Goal: Task Accomplishment & Management: Manage account settings

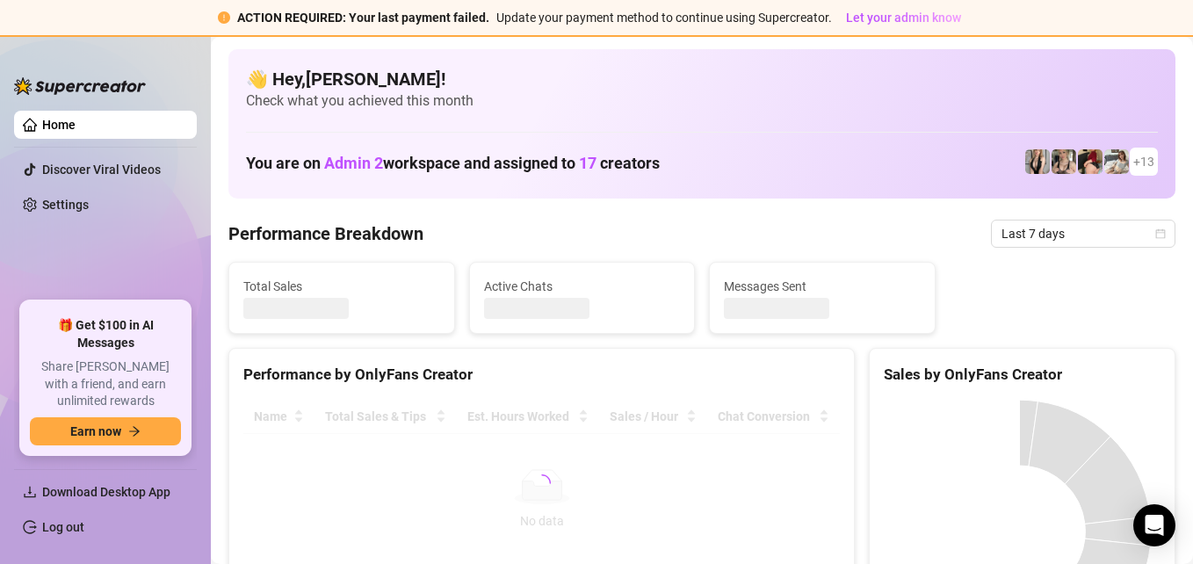
click at [54, 523] on link "Log out" at bounding box center [63, 527] width 42 height 14
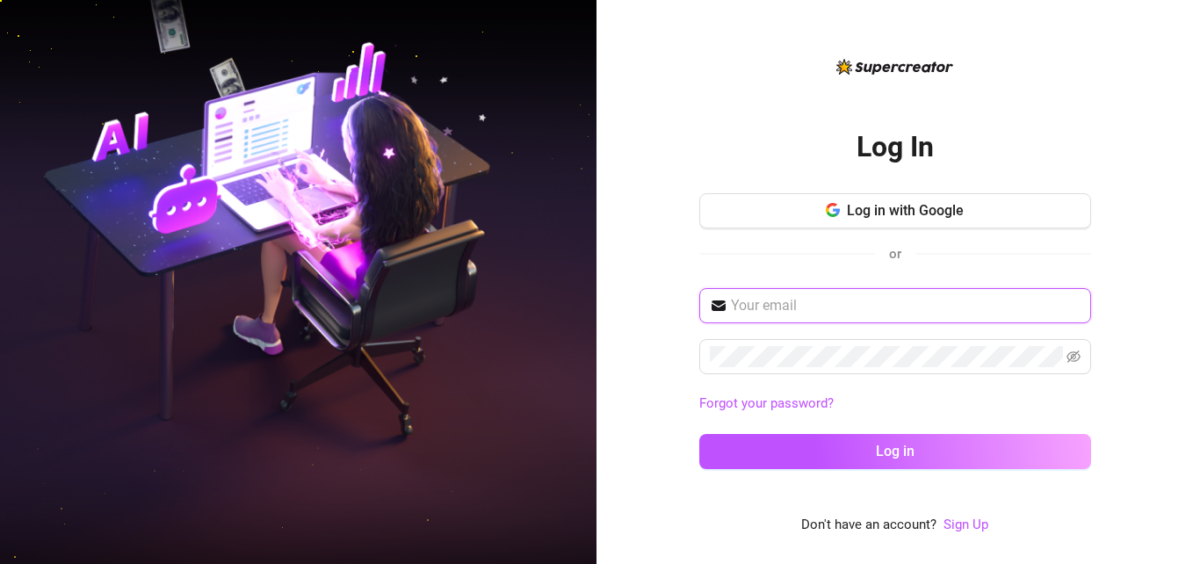
click at [833, 299] on input "text" at bounding box center [906, 305] width 350 height 21
type input "[EMAIL_ADDRESS][DOMAIN_NAME]"
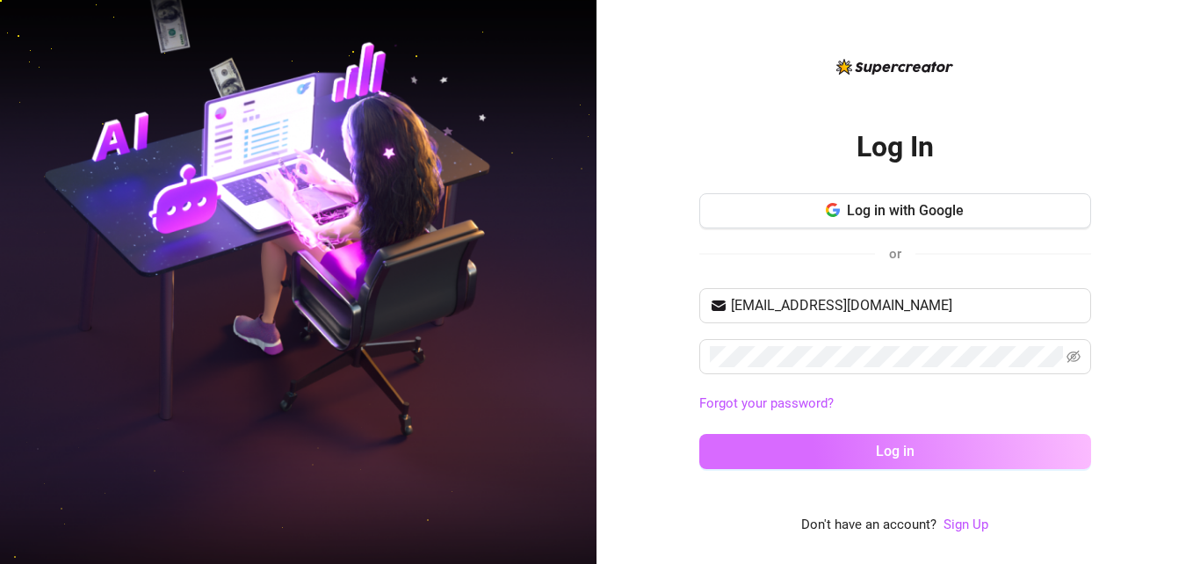
click at [888, 444] on span "Log in" at bounding box center [895, 451] width 39 height 17
